Goal: Task Accomplishment & Management: Use online tool/utility

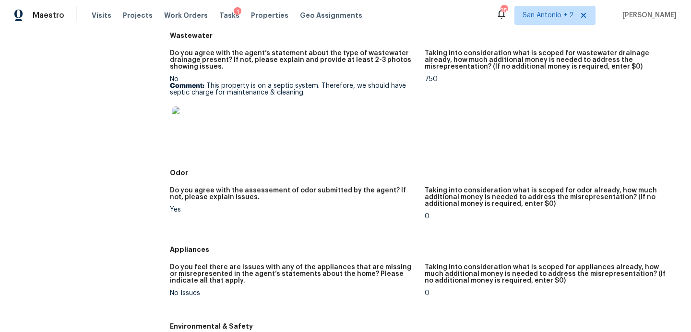
scroll to position [862, 0]
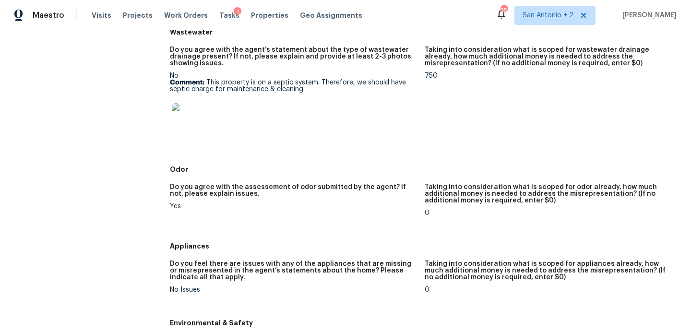
click at [191, 125] on img at bounding box center [187, 118] width 31 height 31
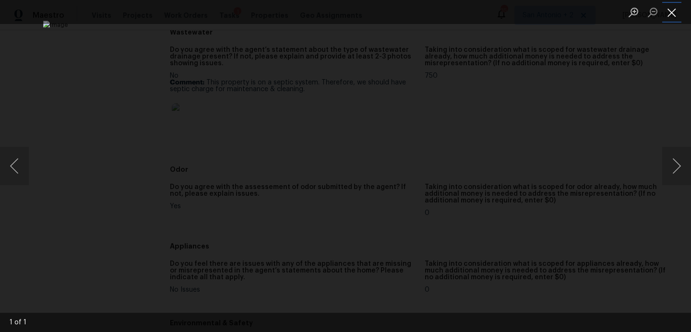
click at [671, 14] on button "Close lightbox" at bounding box center [671, 12] width 19 height 17
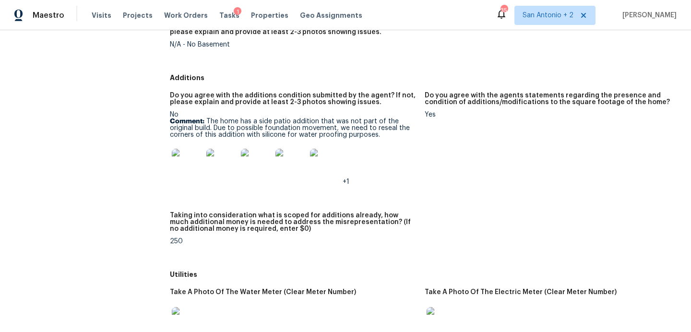
scroll to position [1318, 0]
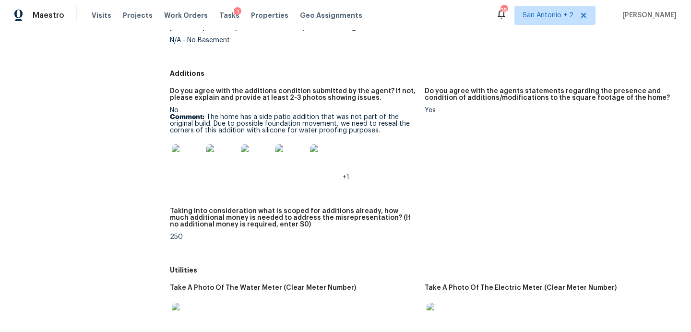
click at [184, 163] on img at bounding box center [187, 159] width 31 height 31
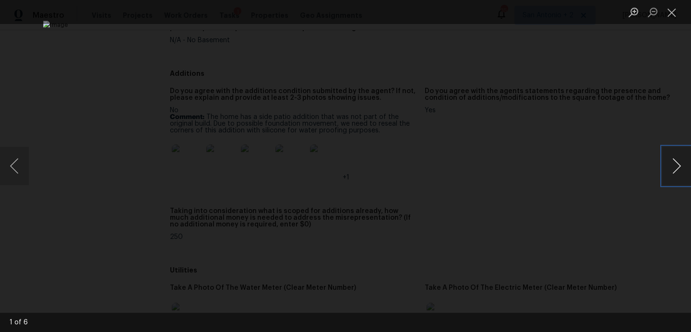
click at [676, 162] on button "Next image" at bounding box center [676, 166] width 29 height 38
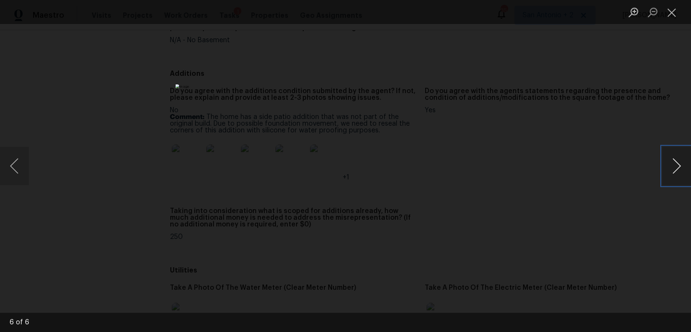
click at [676, 162] on button "Next image" at bounding box center [676, 166] width 29 height 38
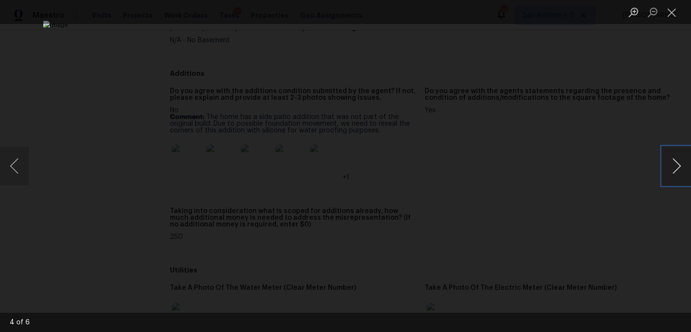
click at [676, 162] on button "Next image" at bounding box center [676, 166] width 29 height 38
click at [674, 20] on button "Close lightbox" at bounding box center [671, 12] width 19 height 17
click at [674, 13] on button "Close lightbox" at bounding box center [671, 12] width 19 height 17
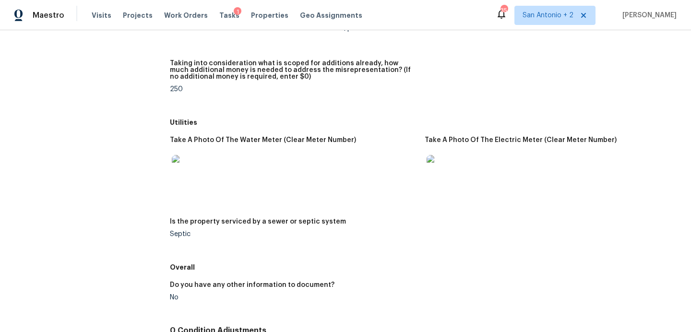
scroll to position [1478, 0]
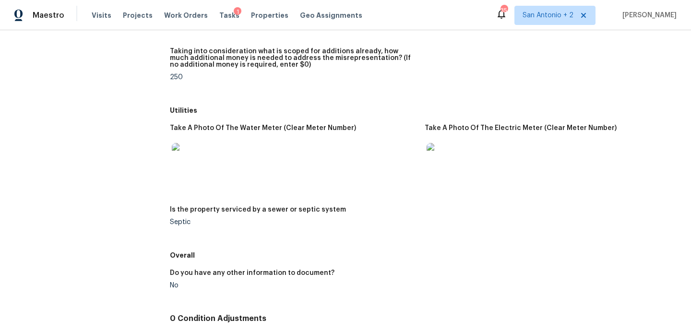
click at [190, 156] on img at bounding box center [187, 158] width 31 height 31
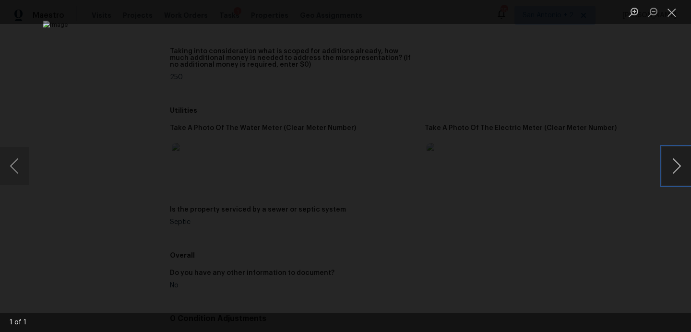
click at [674, 169] on button "Next image" at bounding box center [676, 166] width 29 height 38
click at [668, 11] on button "Close lightbox" at bounding box center [671, 12] width 19 height 17
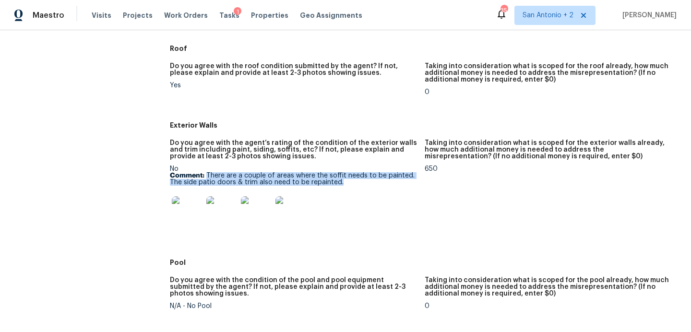
scroll to position [414, 0]
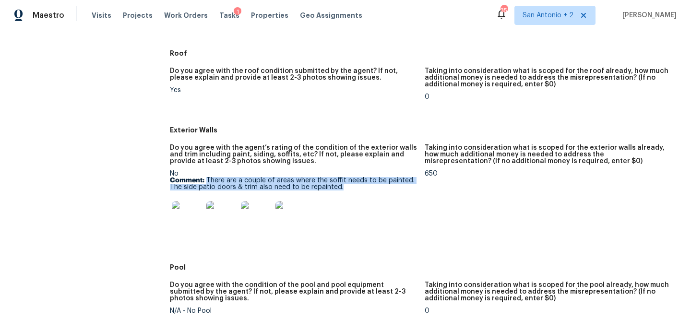
click at [195, 218] on img at bounding box center [187, 216] width 31 height 31
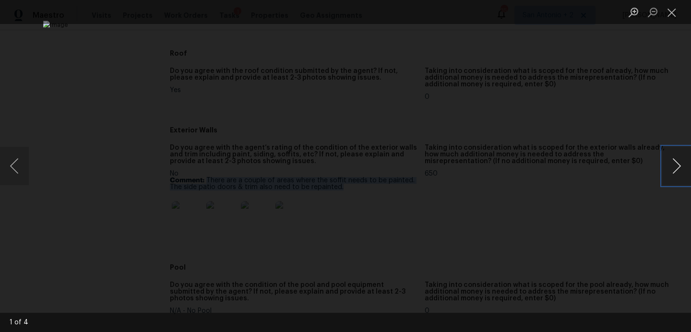
click at [678, 174] on button "Next image" at bounding box center [676, 166] width 29 height 38
click at [677, 170] on button "Next image" at bounding box center [676, 166] width 29 height 38
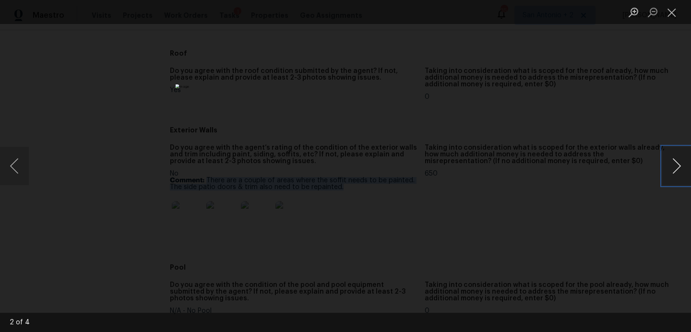
click at [677, 170] on button "Next image" at bounding box center [676, 166] width 29 height 38
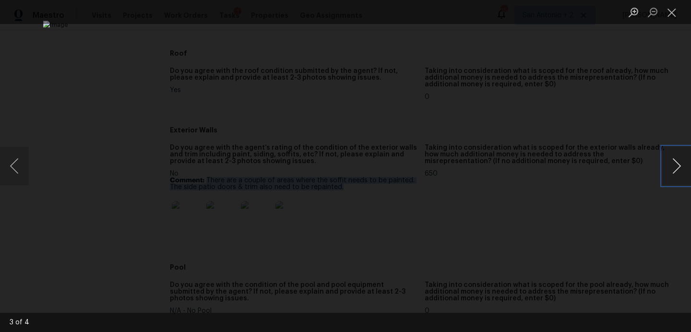
click at [677, 170] on button "Next image" at bounding box center [676, 166] width 29 height 38
click at [669, 15] on button "Close lightbox" at bounding box center [671, 12] width 19 height 17
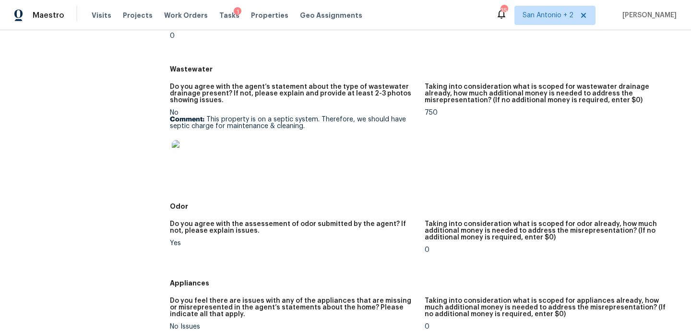
scroll to position [826, 0]
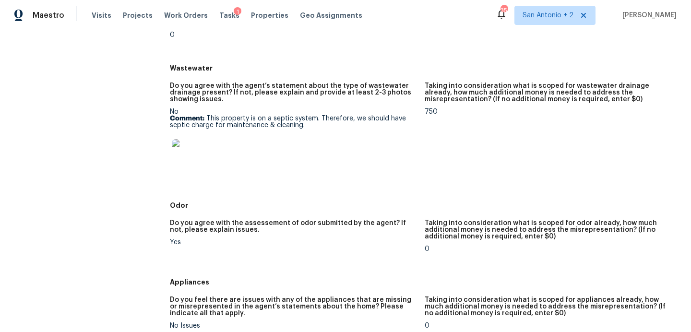
click at [192, 152] on img at bounding box center [187, 154] width 31 height 31
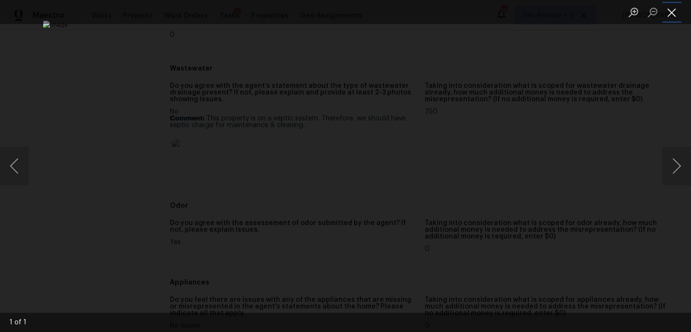
click at [672, 15] on button "Close lightbox" at bounding box center [671, 12] width 19 height 17
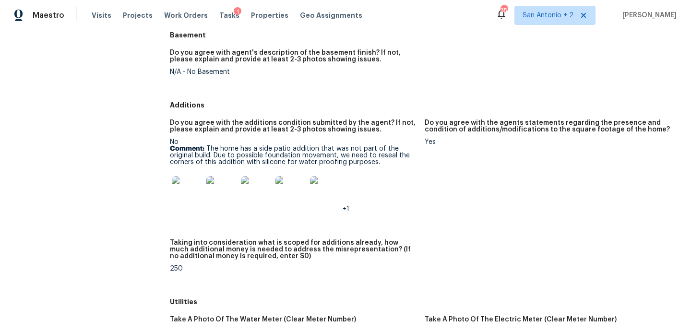
scroll to position [1289, 0]
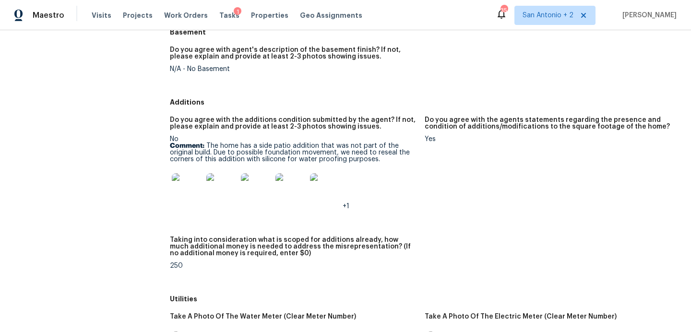
click at [193, 192] on img at bounding box center [187, 188] width 31 height 31
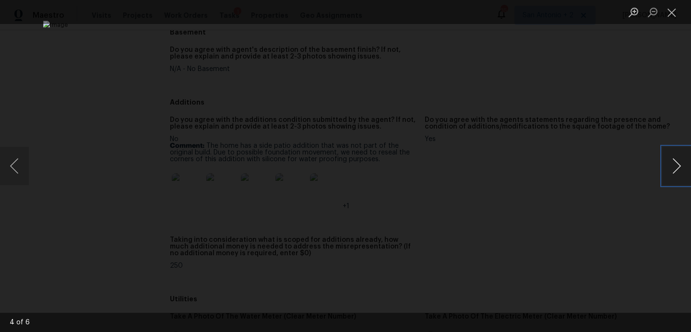
click at [680, 167] on button "Next image" at bounding box center [676, 166] width 29 height 38
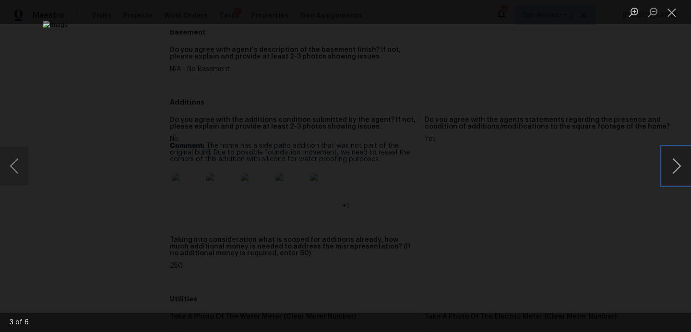
click at [680, 167] on button "Next image" at bounding box center [676, 166] width 29 height 38
click at [673, 12] on button "Close lightbox" at bounding box center [671, 12] width 19 height 17
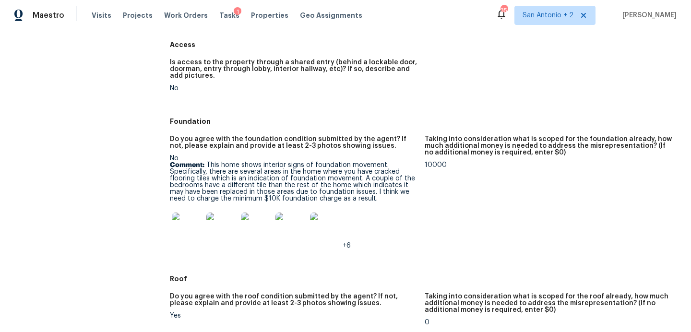
scroll to position [189, 0]
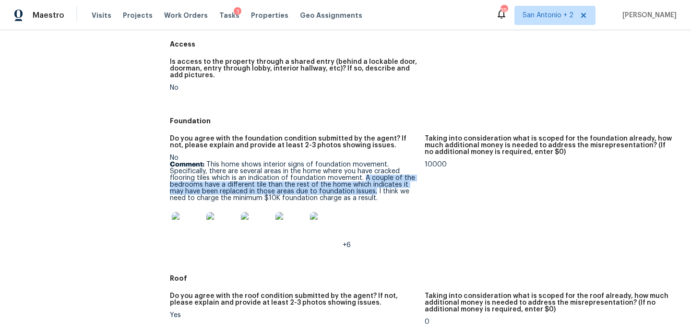
drag, startPoint x: 363, startPoint y: 178, endPoint x: 358, endPoint y: 192, distance: 15.2
click at [358, 192] on p "Comment: This home shows interior signs of foundation movement. Specifically, t…" at bounding box center [293, 181] width 247 height 40
copy p "A couple of the bedrooms have a different tile than the rest of the home which …"
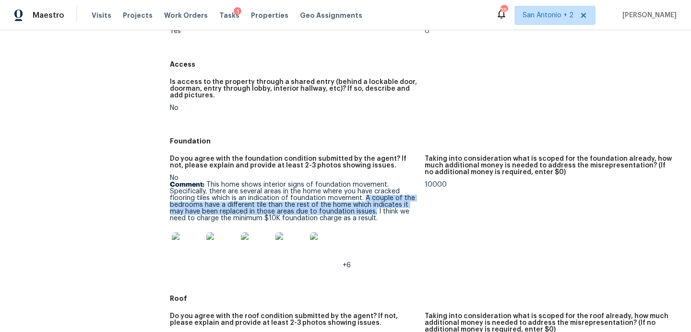
scroll to position [162, 0]
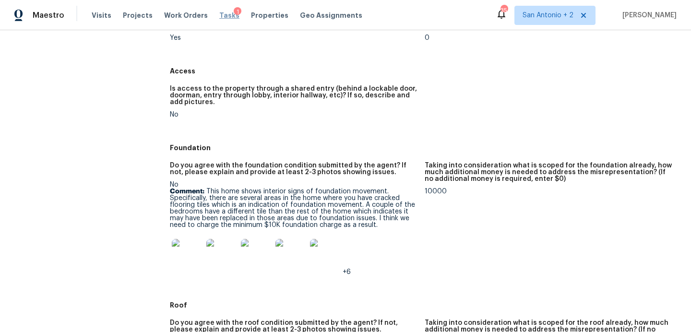
click at [220, 13] on span "Tasks" at bounding box center [229, 15] width 20 height 7
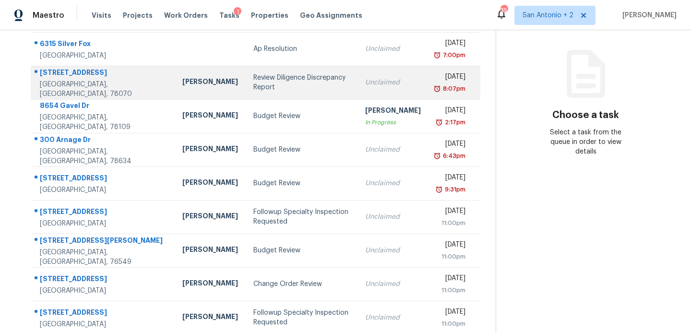
scroll to position [108, 0]
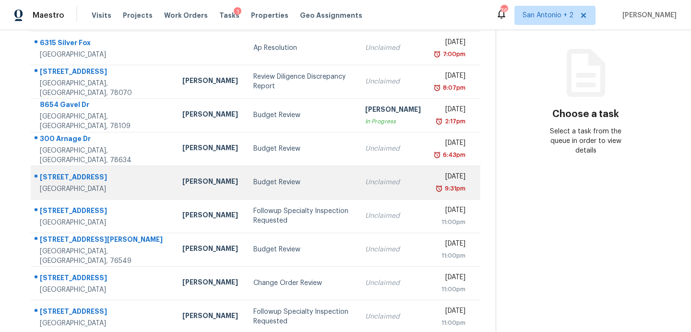
scroll to position [177, 0]
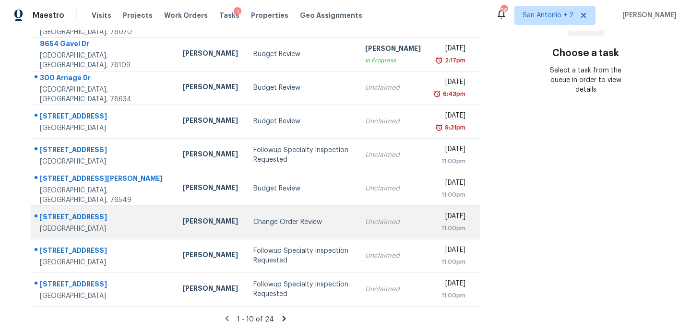
click at [253, 227] on div "Change Order Review" at bounding box center [301, 222] width 96 height 10
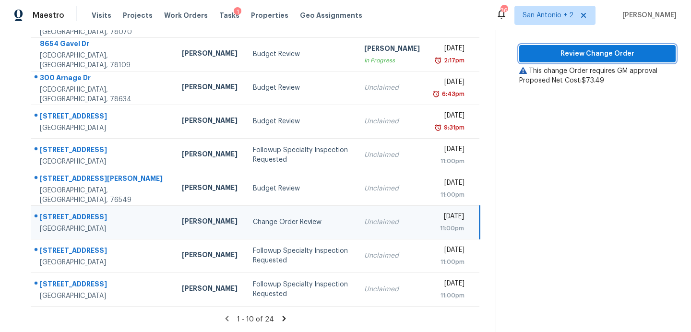
click at [535, 48] on span "Review Change Order" at bounding box center [597, 54] width 141 height 12
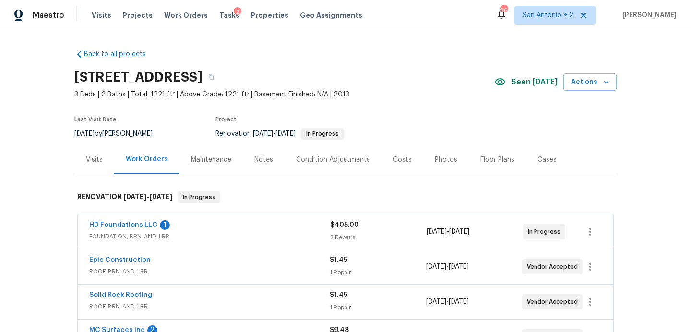
click at [536, 81] on span "Seen [DATE]" at bounding box center [535, 82] width 46 height 10
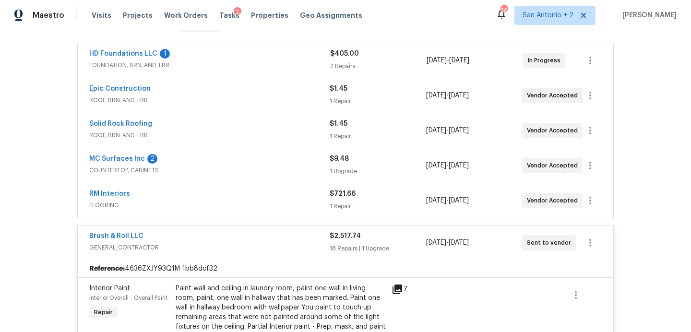
scroll to position [172, 0]
click at [133, 159] on link "MC Surfaces Inc" at bounding box center [117, 158] width 56 height 7
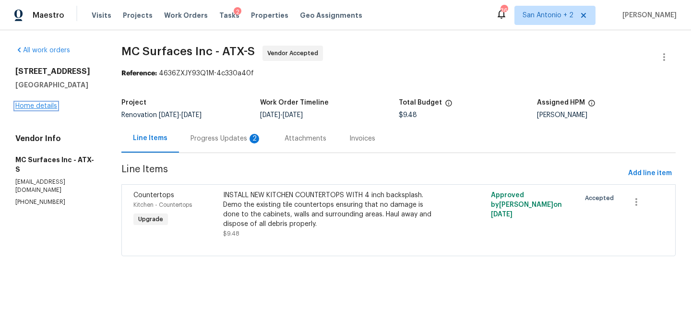
click at [47, 107] on link "Home details" at bounding box center [36, 106] width 42 height 7
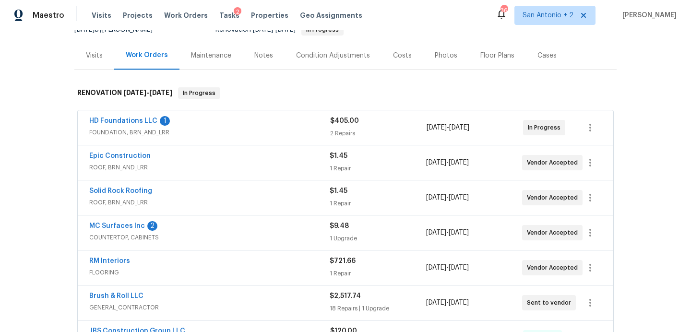
scroll to position [104, 0]
click at [287, 133] on span "FOUNDATION, BRN_AND_LRR" at bounding box center [209, 133] width 241 height 10
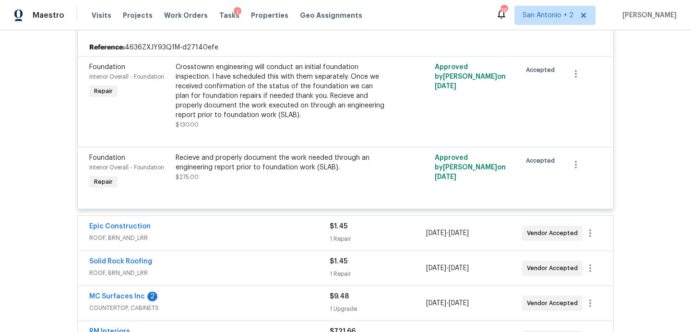
scroll to position [222, 0]
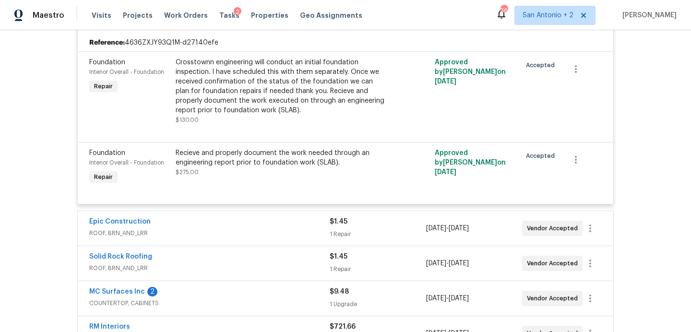
click at [287, 229] on span "ROOF, BRN_AND_LRR" at bounding box center [209, 233] width 240 height 10
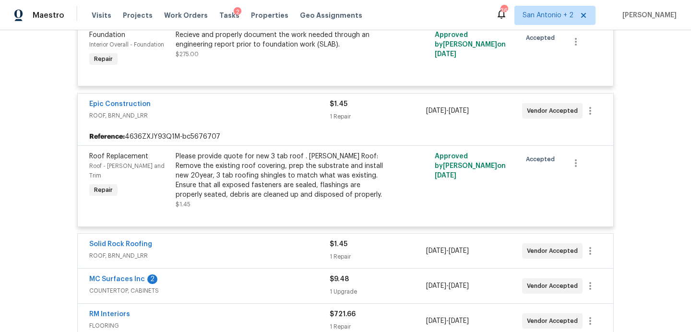
scroll to position [342, 0]
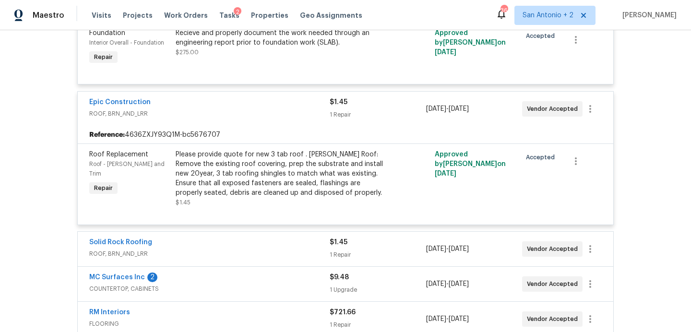
click at [285, 246] on div "Solid Rock Roofing" at bounding box center [209, 244] width 240 height 12
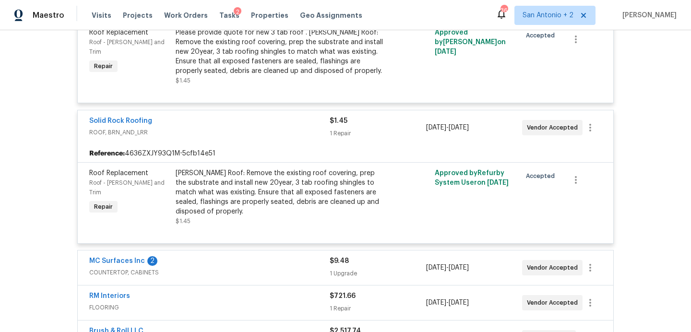
scroll to position [470, 0]
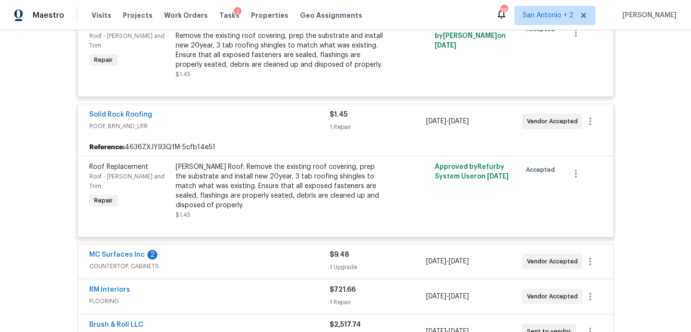
click at [285, 250] on div "MC Surfaces Inc 2" at bounding box center [209, 256] width 240 height 12
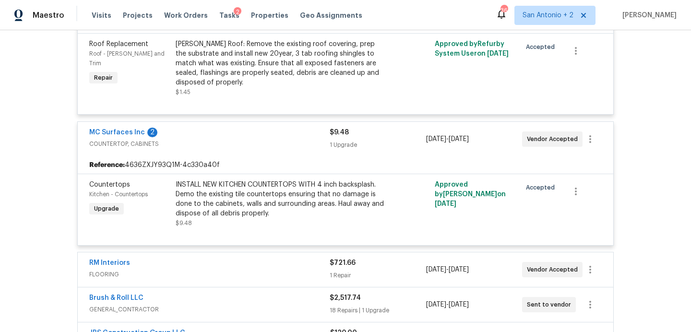
scroll to position [600, 0]
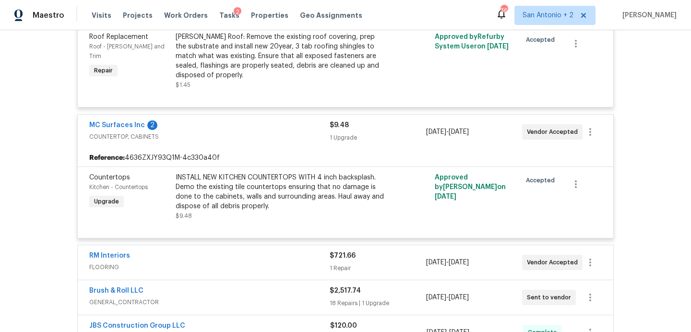
click at [285, 251] on div "RM Interiors" at bounding box center [209, 257] width 240 height 12
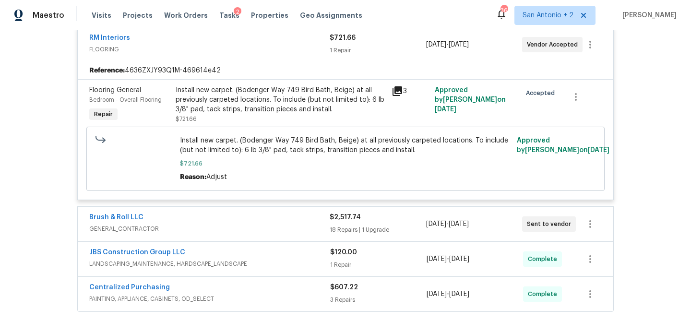
scroll to position [821, 0]
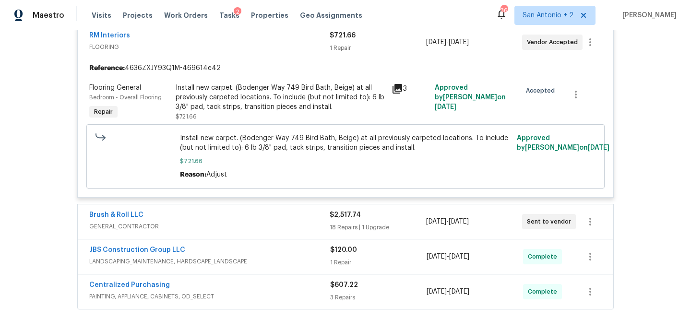
click at [285, 222] on span "GENERAL_CONTRACTOR" at bounding box center [209, 227] width 240 height 10
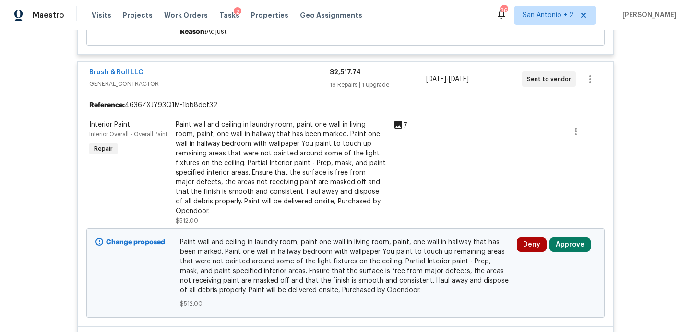
scroll to position [1014, 0]
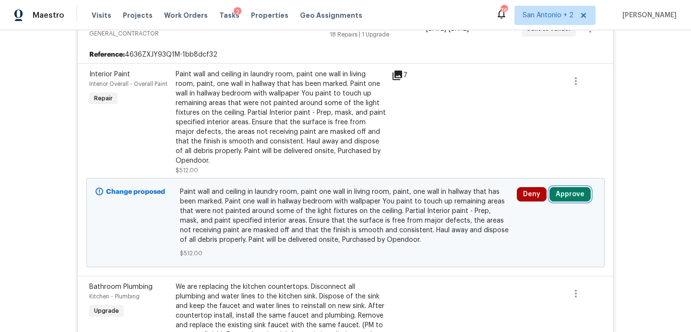
click at [563, 190] on button "Approve" at bounding box center [569, 194] width 41 height 14
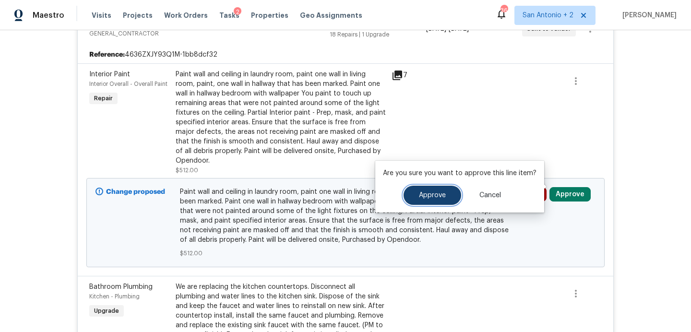
click at [446, 198] on button "Approve" at bounding box center [433, 195] width 58 height 19
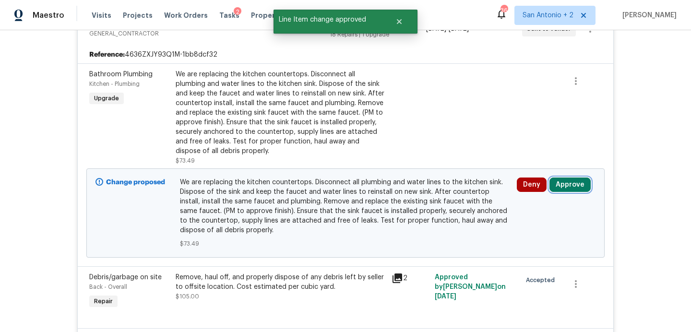
click at [583, 179] on button "Approve" at bounding box center [569, 185] width 41 height 14
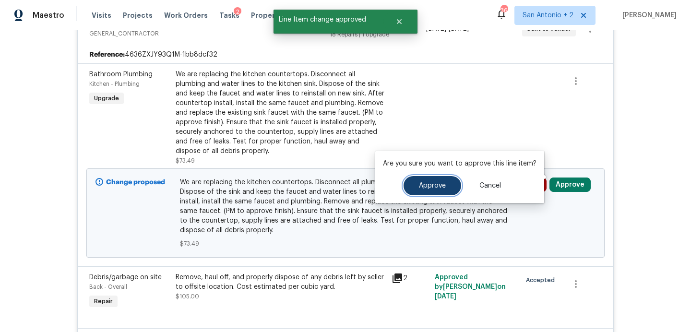
click at [432, 181] on button "Approve" at bounding box center [433, 185] width 58 height 19
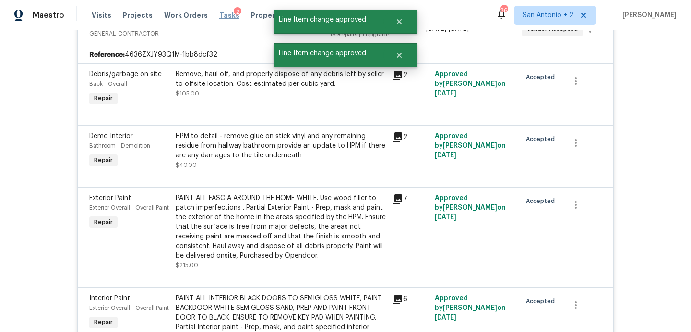
click at [219, 16] on span "Tasks" at bounding box center [229, 15] width 20 height 7
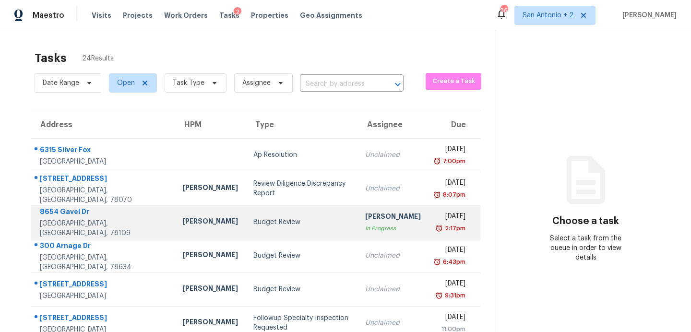
click at [256, 205] on td "Budget Review" at bounding box center [302, 222] width 112 height 34
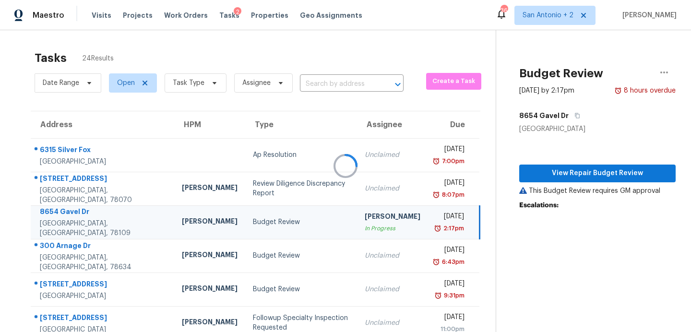
click at [256, 145] on div at bounding box center [345, 166] width 691 height 332
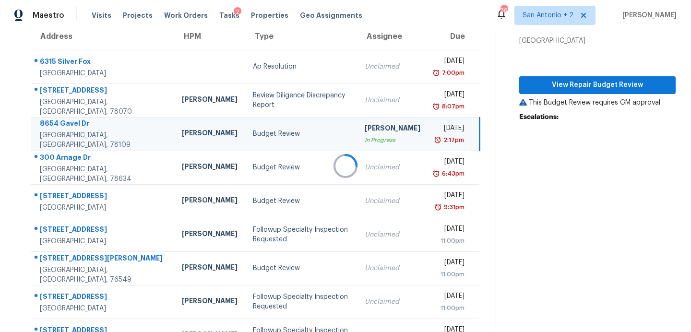
click at [558, 86] on div at bounding box center [345, 166] width 691 height 332
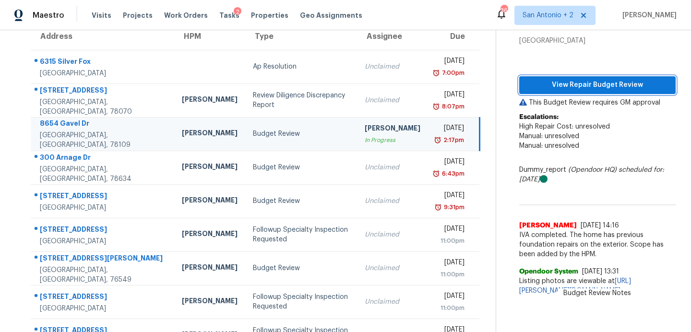
click at [559, 87] on span "View Repair Budget Review" at bounding box center [597, 85] width 141 height 12
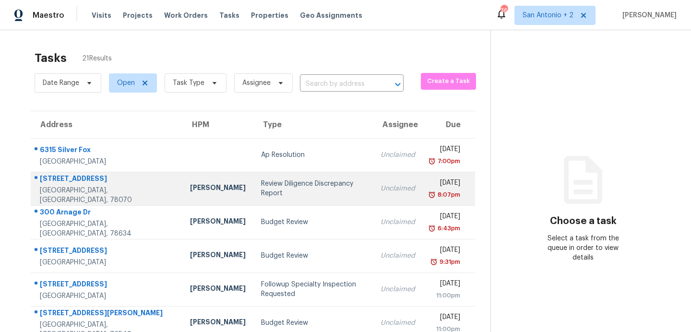
click at [261, 193] on div "Review Diligence Discrepancy Report" at bounding box center [313, 188] width 104 height 19
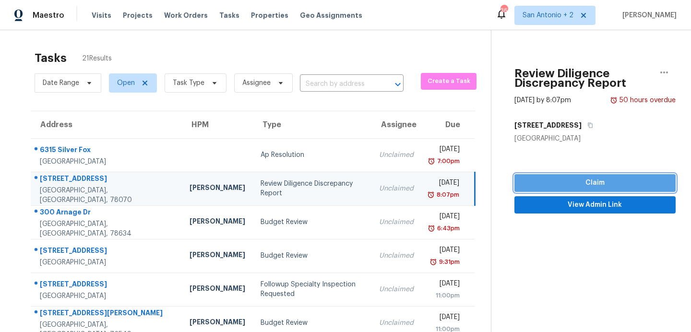
click at [613, 183] on span "Claim" at bounding box center [595, 183] width 146 height 12
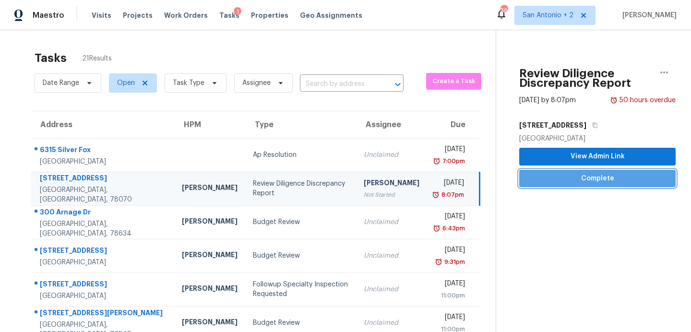
click at [602, 180] on span "Complete" at bounding box center [597, 179] width 141 height 12
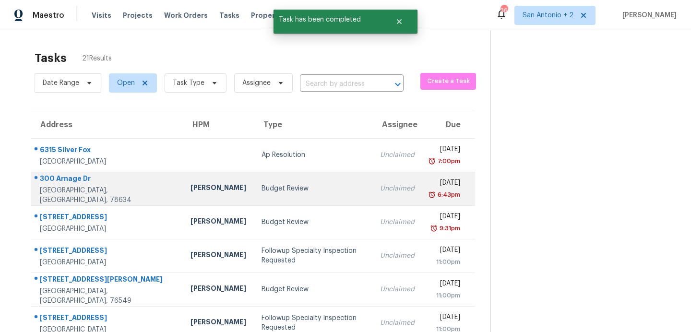
click at [276, 196] on td "Budget Review" at bounding box center [313, 189] width 119 height 34
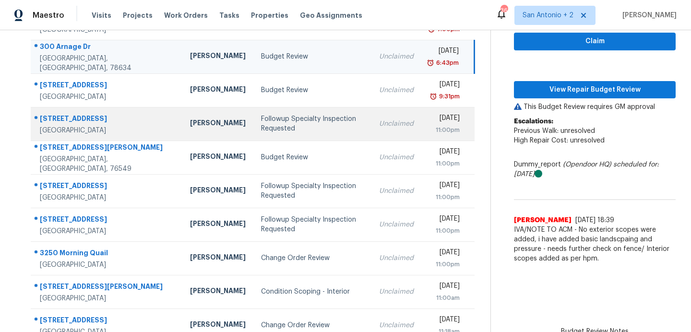
scroll to position [127, 0]
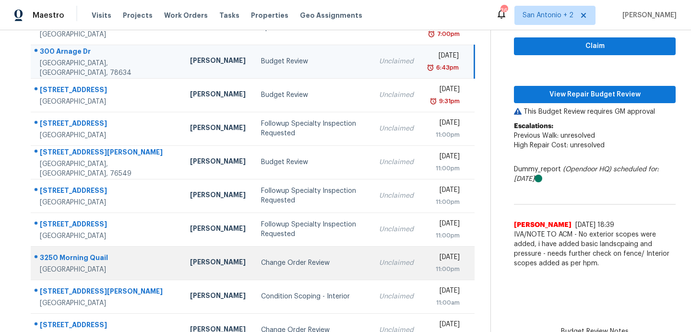
click at [302, 266] on div "Change Order Review" at bounding box center [312, 263] width 103 height 10
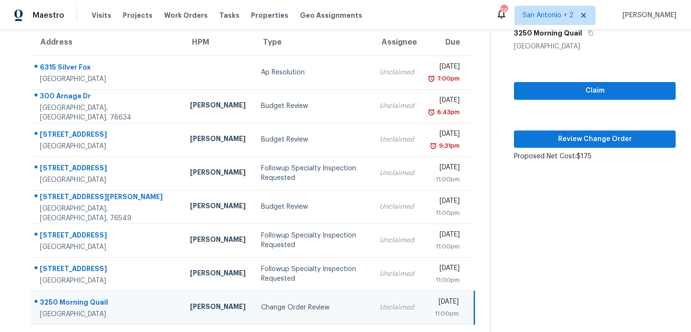
scroll to position [83, 0]
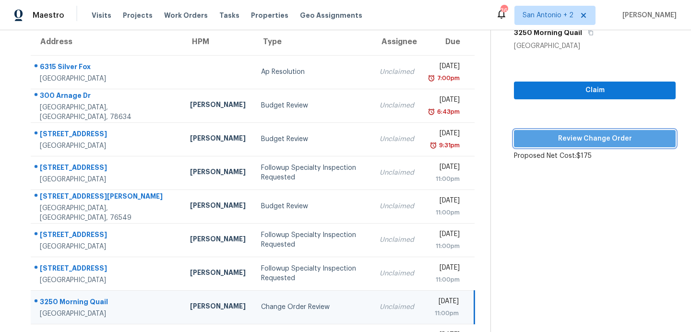
click at [546, 138] on span "Review Change Order" at bounding box center [595, 139] width 146 height 12
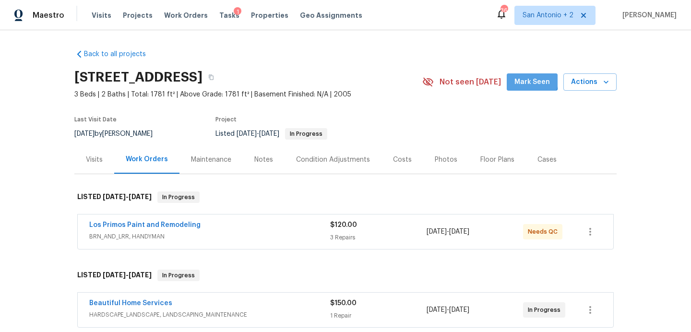
click at [529, 81] on span "Mark Seen" at bounding box center [532, 82] width 36 height 12
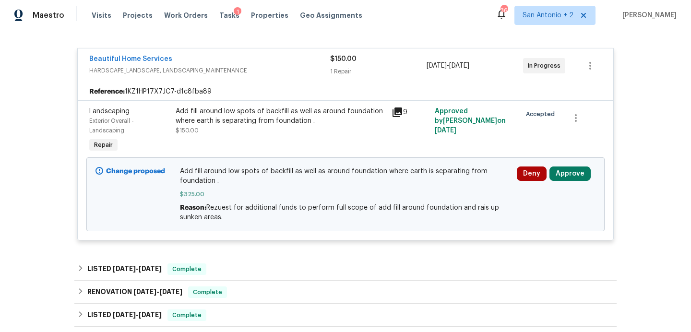
scroll to position [258, 0]
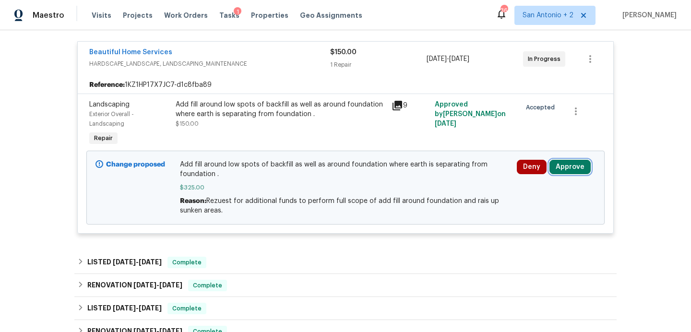
click at [566, 165] on button "Approve" at bounding box center [569, 167] width 41 height 14
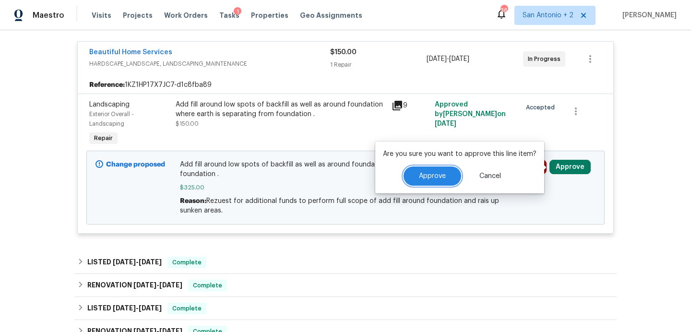
click at [435, 171] on button "Approve" at bounding box center [433, 176] width 58 height 19
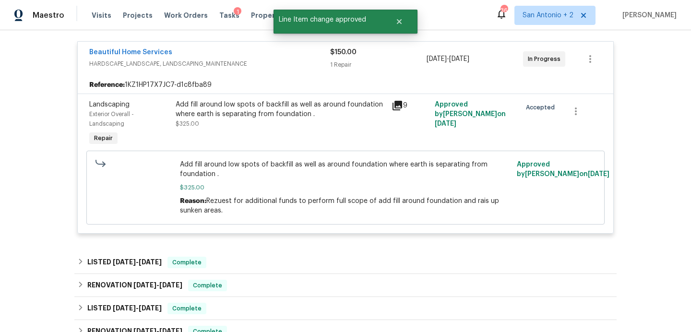
scroll to position [381, 0]
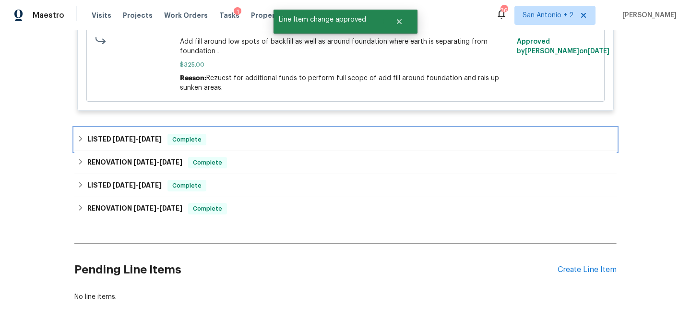
click at [317, 145] on div "LISTED 8/21/25 - 8/27/25 Complete" at bounding box center [345, 140] width 537 height 12
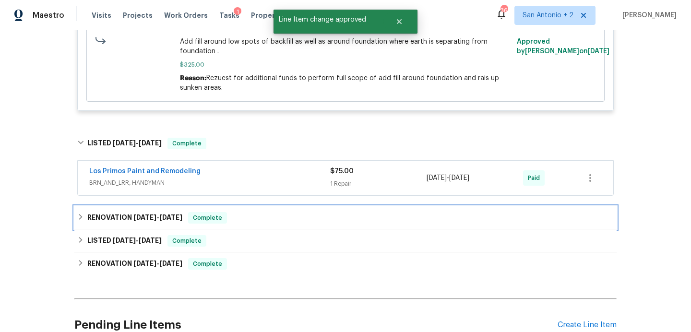
click at [312, 222] on div "RENOVATION 7/29/25 - 7/31/25 Complete" at bounding box center [345, 218] width 537 height 12
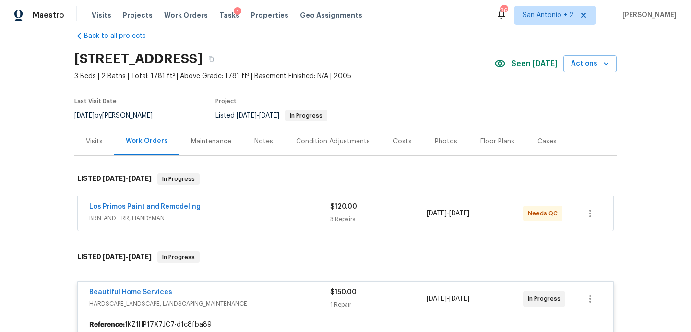
scroll to position [0, 0]
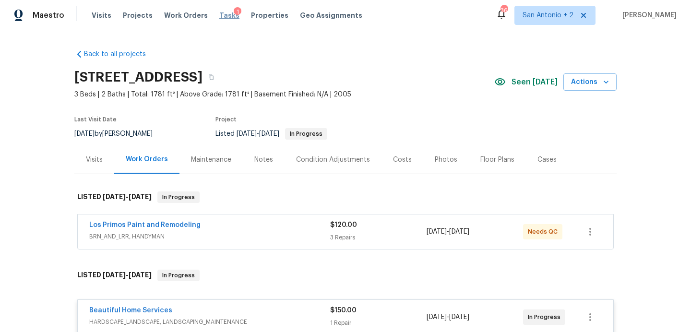
click at [223, 18] on span "Tasks" at bounding box center [229, 15] width 20 height 7
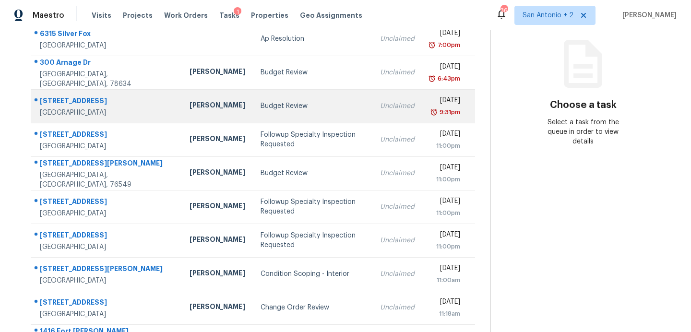
scroll to position [167, 0]
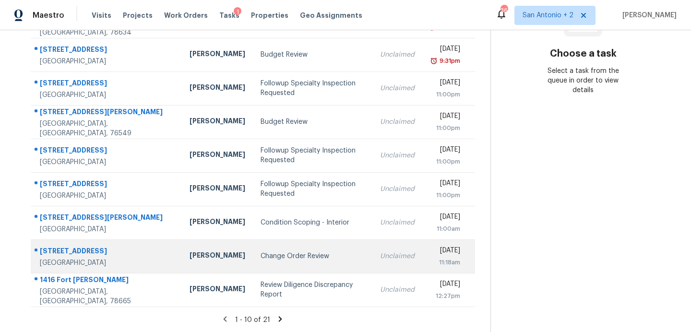
click at [310, 255] on div "Change Order Review" at bounding box center [313, 256] width 104 height 10
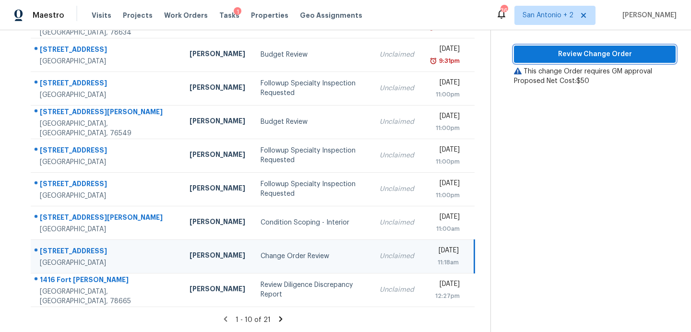
click at [540, 53] on span "Review Change Order" at bounding box center [595, 54] width 146 height 12
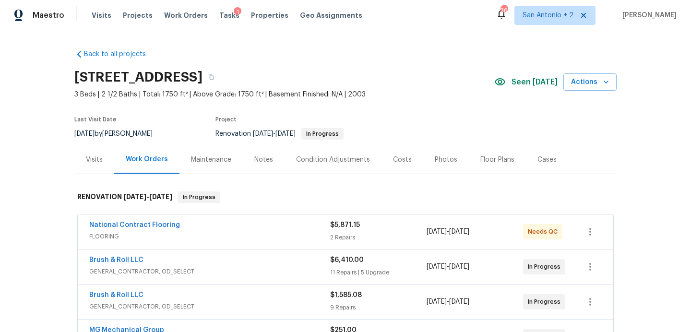
click at [400, 157] on div "Costs" at bounding box center [402, 160] width 19 height 10
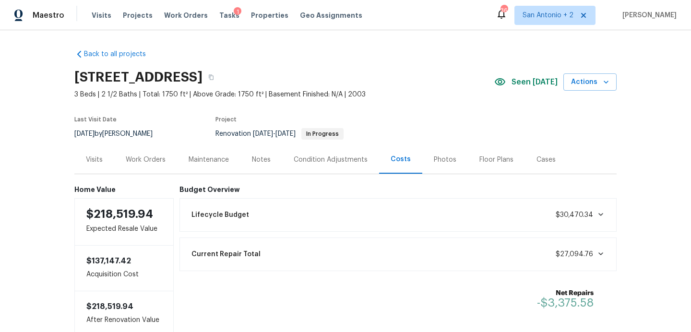
click at [145, 161] on div "Work Orders" at bounding box center [146, 160] width 40 height 10
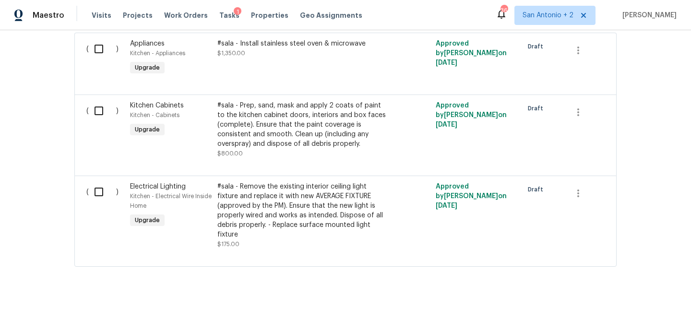
scroll to position [141, 0]
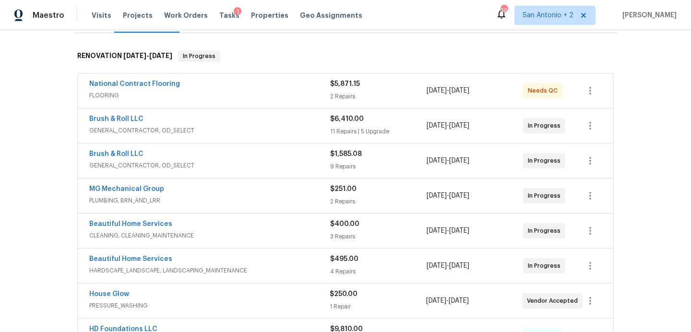
click at [278, 92] on span "FLOORING" at bounding box center [209, 96] width 241 height 10
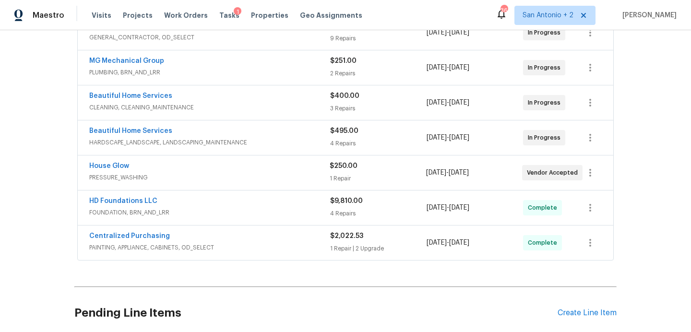
scroll to position [503, 0]
click at [288, 212] on span "FOUNDATION, BRN_AND_LRR" at bounding box center [209, 212] width 241 height 10
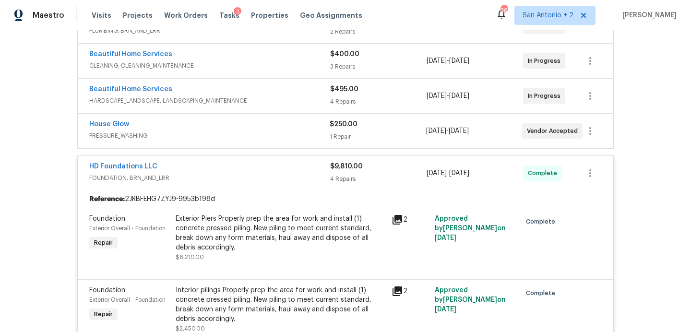
scroll to position [438, 0]
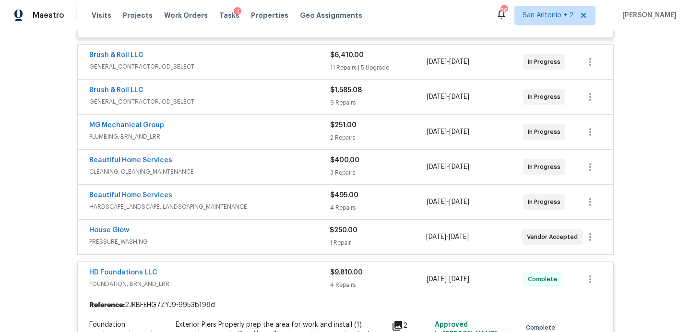
click at [286, 198] on div "Beautiful Home Services" at bounding box center [209, 197] width 241 height 12
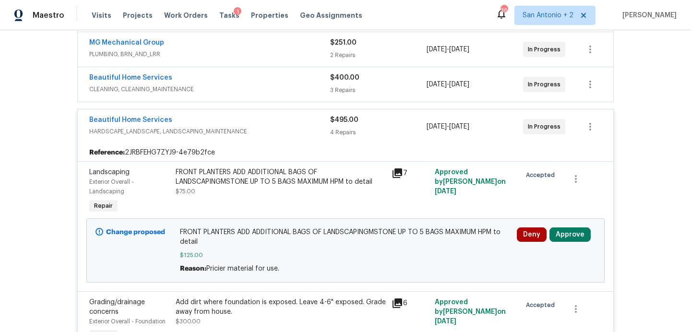
scroll to position [559, 0]
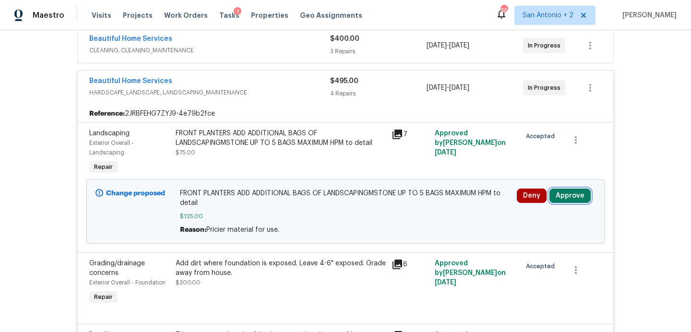
click at [571, 190] on button "Approve" at bounding box center [569, 196] width 41 height 14
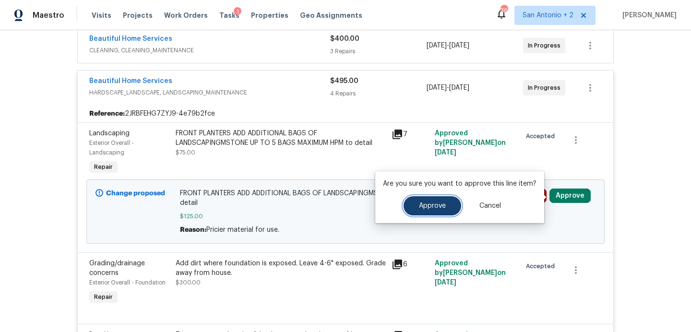
click at [437, 210] on button "Approve" at bounding box center [433, 205] width 58 height 19
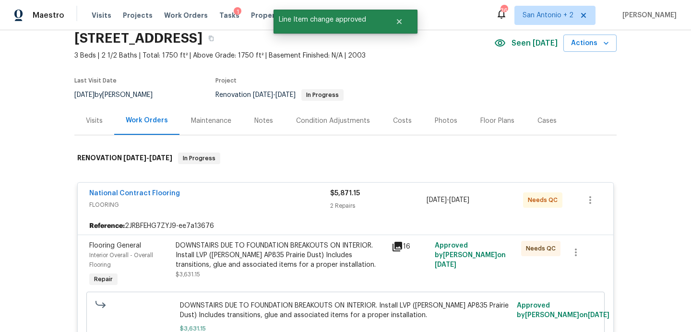
scroll to position [0, 0]
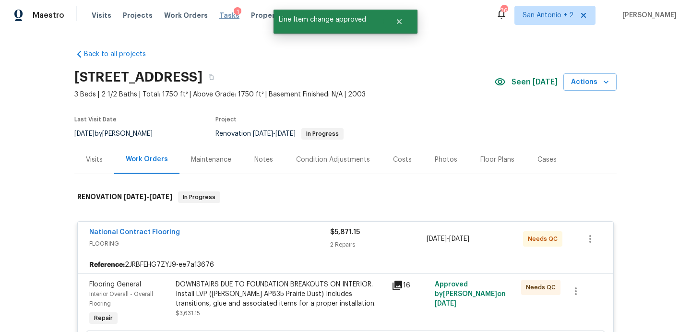
click at [219, 15] on span "Tasks" at bounding box center [229, 15] width 20 height 7
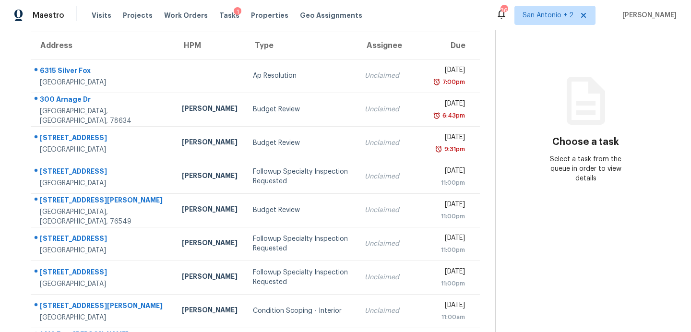
scroll to position [77, 0]
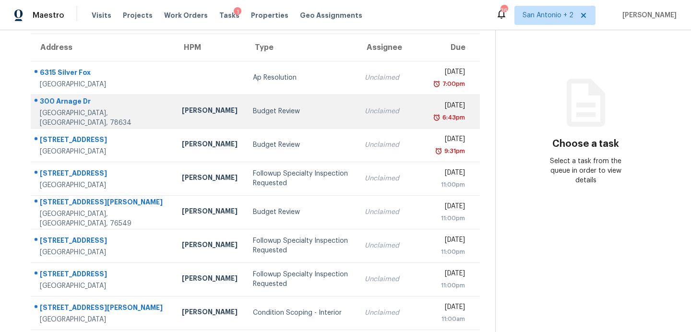
click at [253, 114] on div "Budget Review" at bounding box center [301, 112] width 96 height 10
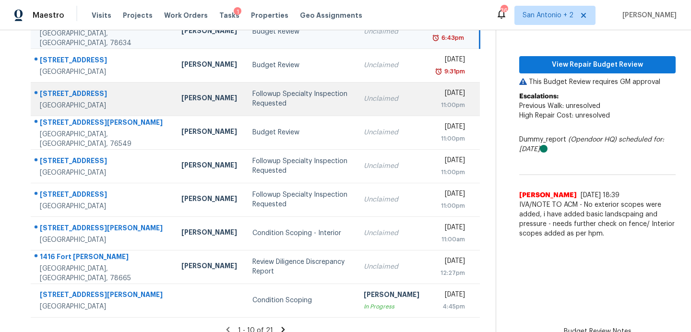
scroll to position [167, 0]
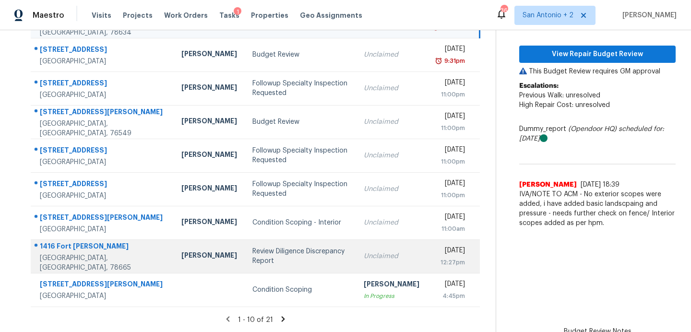
click at [356, 251] on td "Unclaimed" at bounding box center [391, 256] width 71 height 34
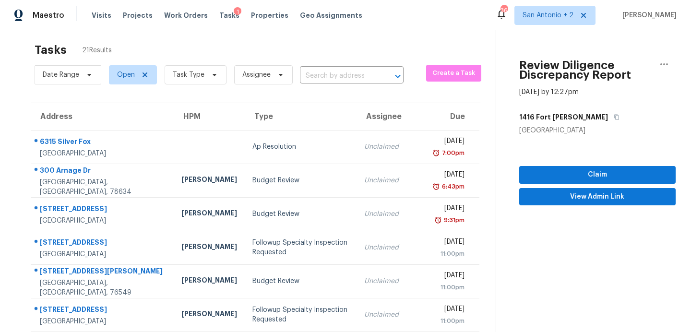
scroll to position [0, 0]
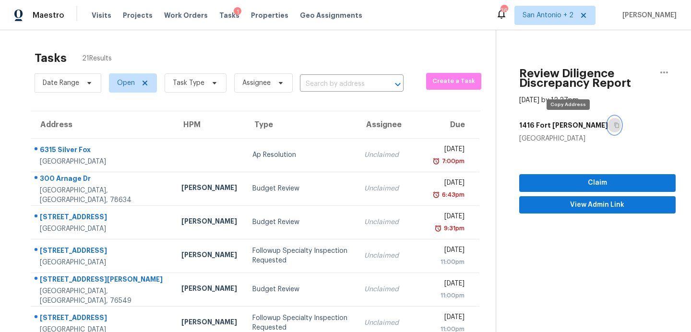
click at [614, 124] on icon "button" at bounding box center [617, 125] width 6 height 6
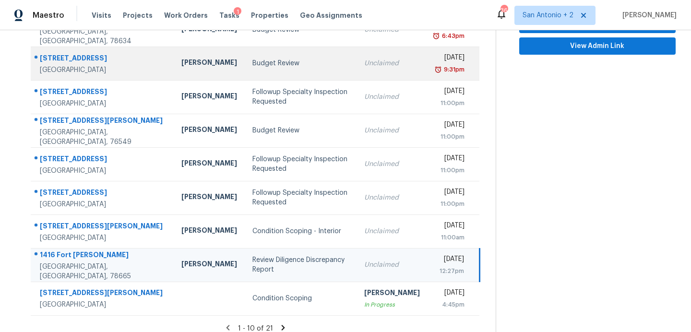
scroll to position [157, 0]
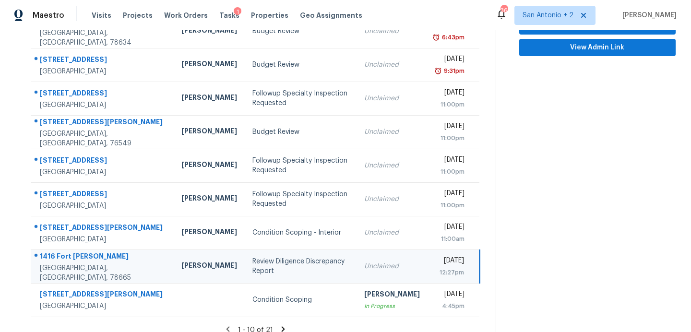
click at [259, 277] on td "Review Diligence Discrepancy Report" at bounding box center [300, 267] width 111 height 34
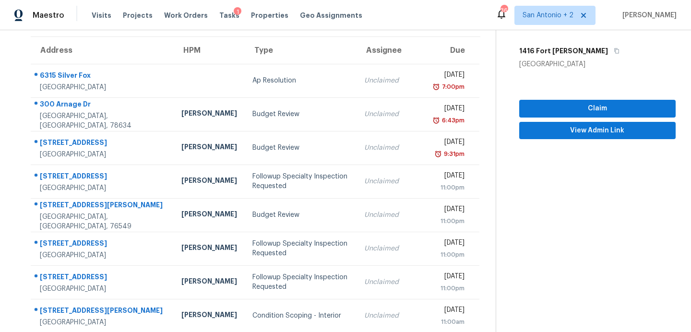
scroll to position [74, 0]
click at [545, 110] on span "Claim" at bounding box center [597, 109] width 141 height 12
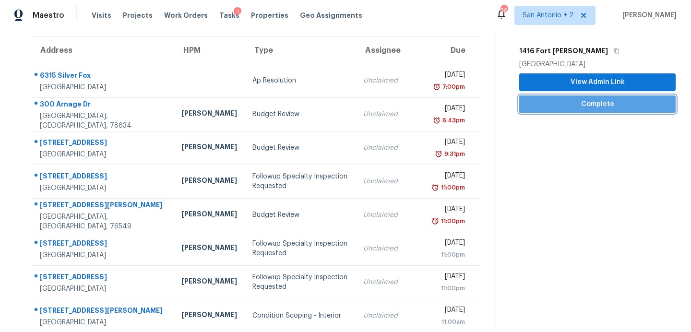
click at [578, 108] on span "Complete" at bounding box center [597, 104] width 141 height 12
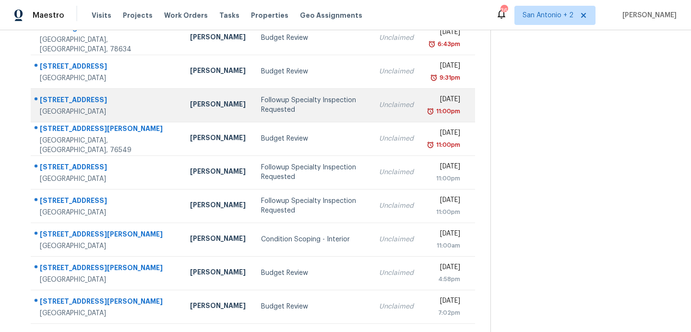
scroll to position [167, 0]
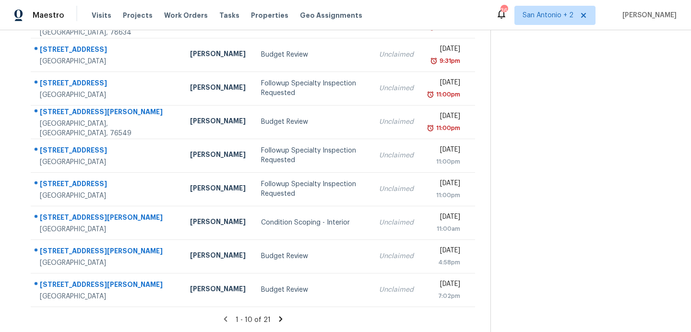
click at [276, 321] on icon at bounding box center [280, 319] width 9 height 9
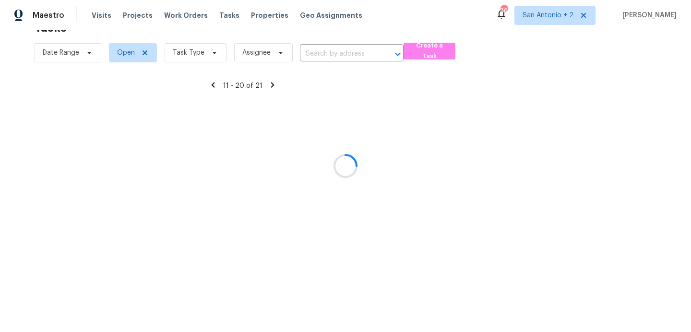
scroll to position [33, 0]
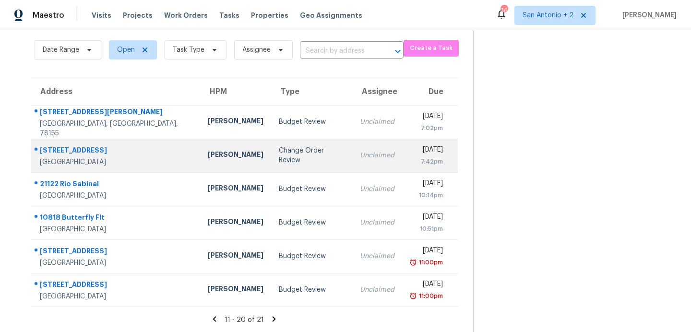
click at [279, 150] on div "Change Order Review" at bounding box center [311, 155] width 65 height 19
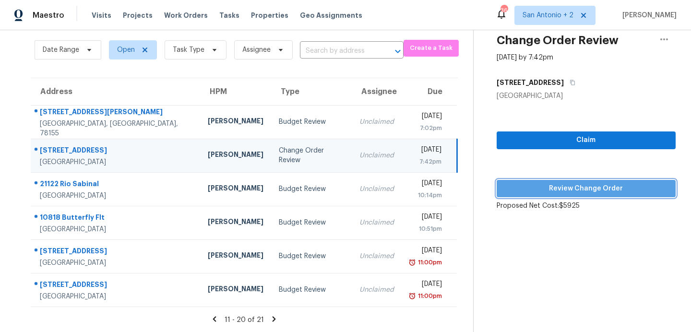
click at [567, 191] on span "Review Change Order" at bounding box center [586, 189] width 164 height 12
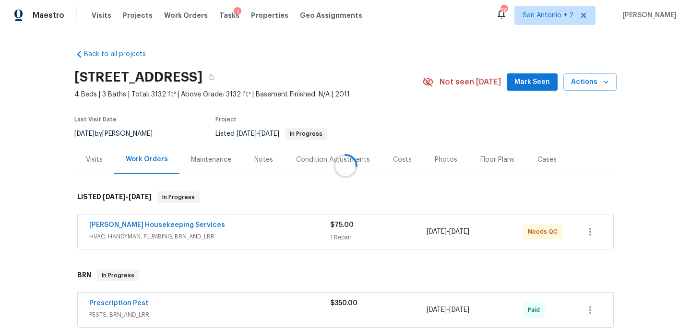
click at [530, 83] on div at bounding box center [345, 166] width 691 height 332
click at [525, 86] on span "Mark Seen" at bounding box center [532, 82] width 36 height 12
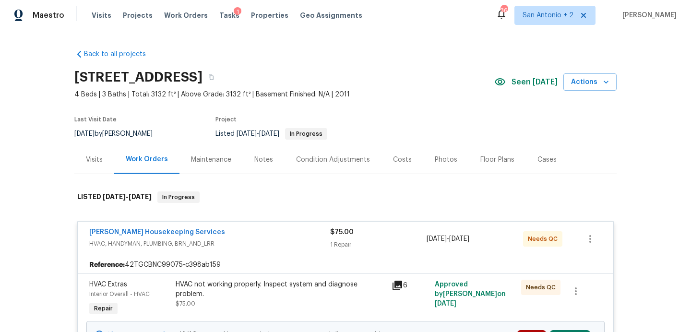
click at [402, 162] on div "Costs" at bounding box center [402, 160] width 19 height 10
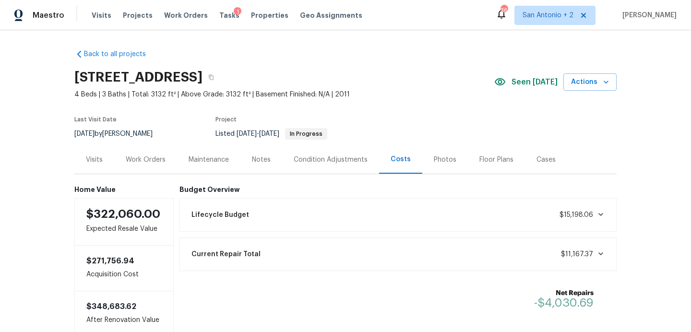
click at [152, 159] on div "Work Orders" at bounding box center [146, 160] width 40 height 10
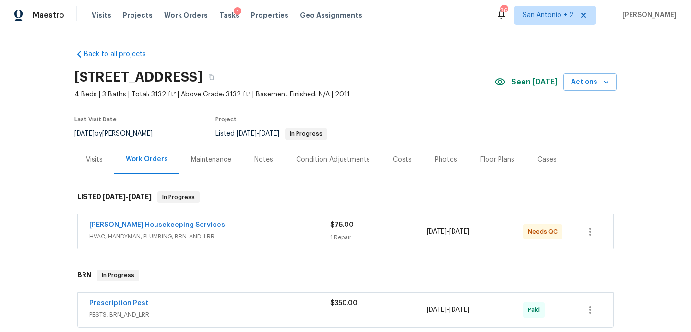
scroll to position [20, 0]
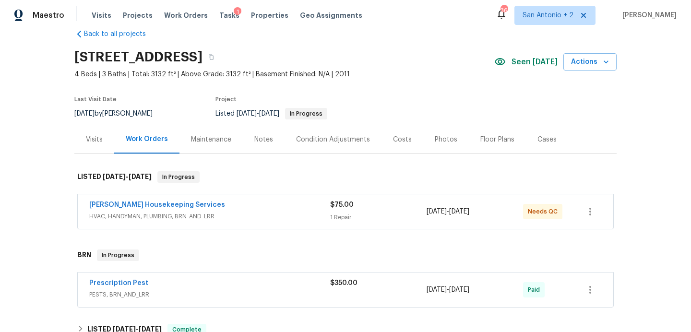
click at [291, 212] on span "HVAC, HANDYMAN, PLUMBING, BRN_AND_LRR" at bounding box center [209, 217] width 241 height 10
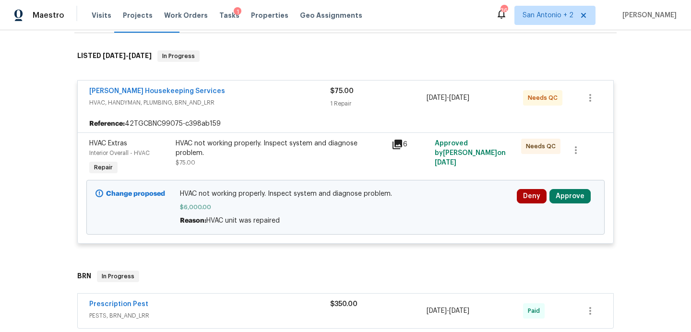
scroll to position [159, 0]
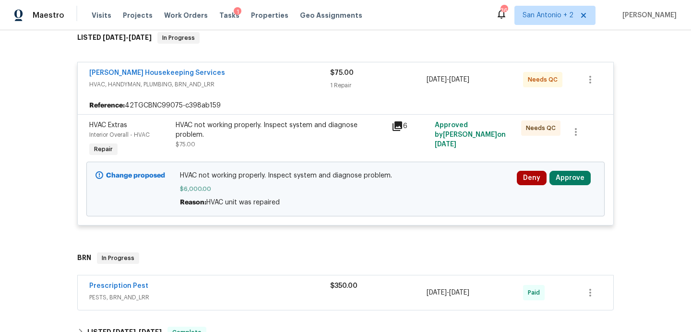
click at [399, 129] on icon at bounding box center [398, 126] width 10 height 10
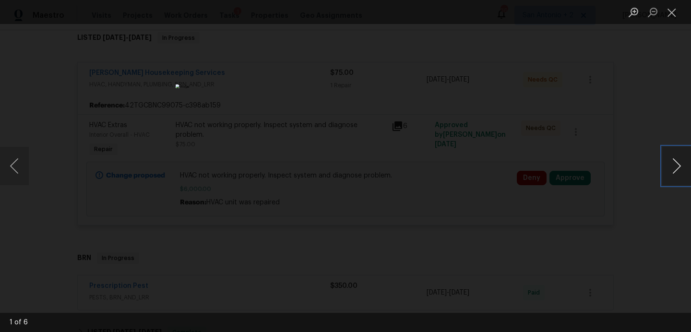
click at [675, 163] on button "Next image" at bounding box center [676, 166] width 29 height 38
click at [671, 14] on button "Close lightbox" at bounding box center [671, 12] width 19 height 17
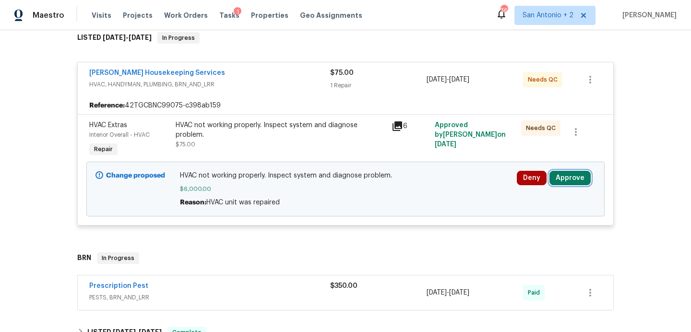
click at [571, 175] on button "Approve" at bounding box center [569, 178] width 41 height 14
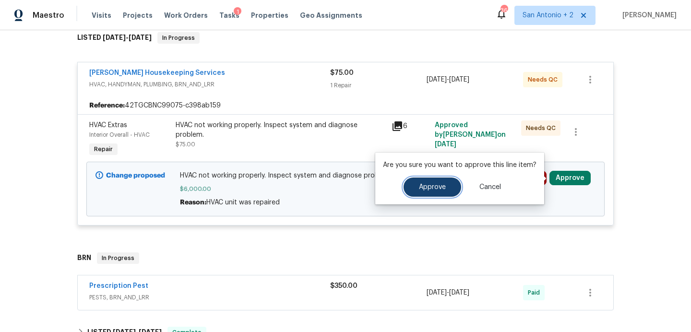
click at [434, 189] on span "Approve" at bounding box center [432, 187] width 27 height 7
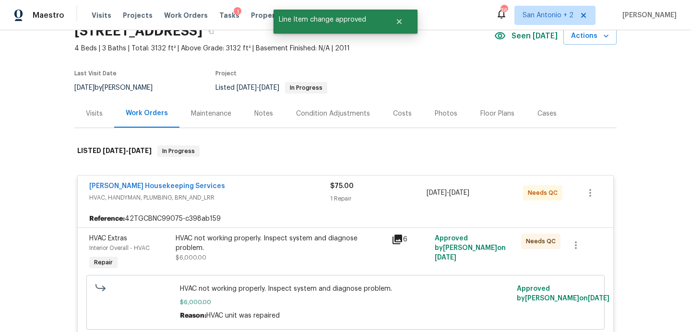
scroll to position [0, 0]
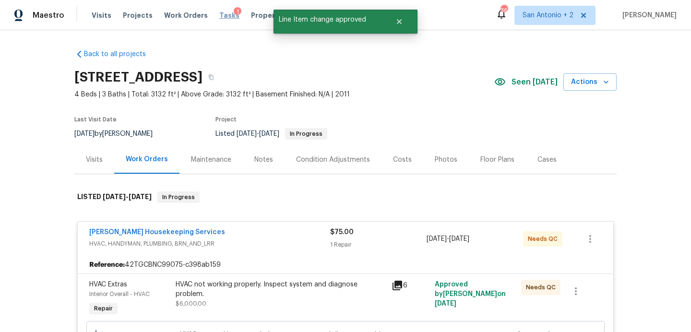
click at [223, 17] on span "Tasks" at bounding box center [229, 15] width 20 height 7
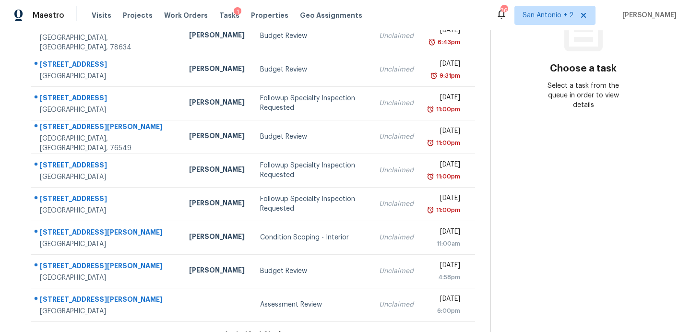
scroll to position [167, 0]
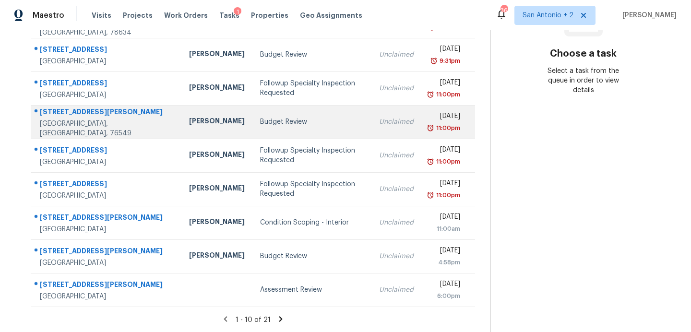
click at [260, 124] on div "Budget Review" at bounding box center [312, 122] width 104 height 10
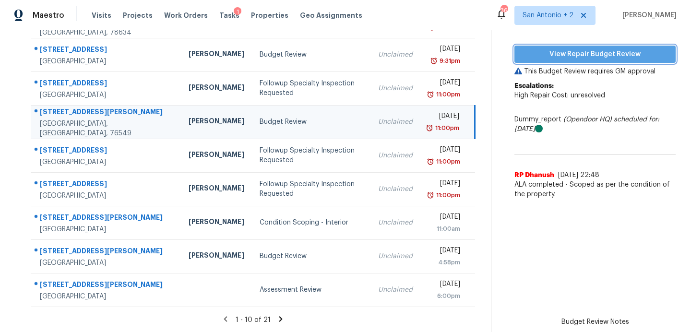
click at [596, 53] on span "View Repair Budget Review" at bounding box center [595, 54] width 146 height 12
